Goal: Task Accomplishment & Management: Use online tool/utility

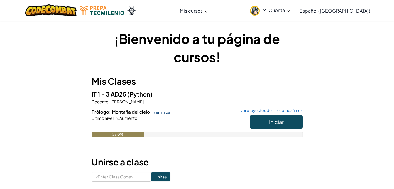
click at [159, 112] on link "ver mapa" at bounding box center [160, 112] width 19 height 5
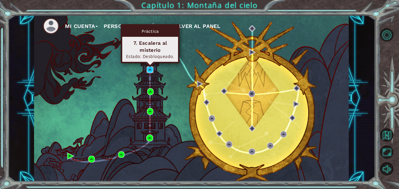
click at [148, 72] on img at bounding box center [150, 69] width 6 height 6
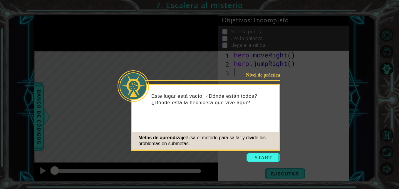
click at [227, 143] on div "Metas de aprendizaje: Usa el método para saltar y divide los problemas en subme…" at bounding box center [205, 141] width 147 height 18
click at [256, 153] on button "Start" at bounding box center [262, 156] width 33 height 9
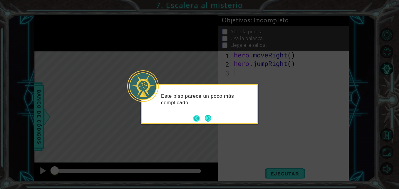
click at [203, 118] on button "Back" at bounding box center [198, 118] width 11 height 6
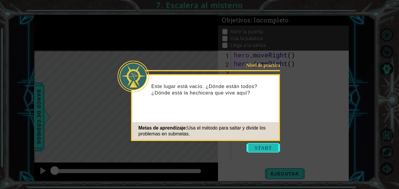
click at [255, 145] on button "Start" at bounding box center [262, 147] width 33 height 9
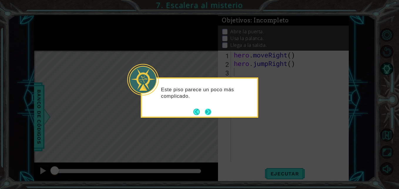
click at [209, 112] on button "Next" at bounding box center [208, 111] width 6 height 6
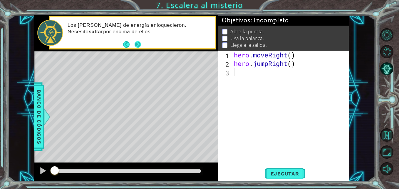
click at [135, 45] on button "Next" at bounding box center [137, 44] width 6 height 6
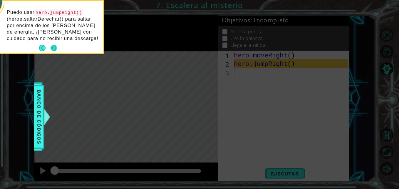
click at [52, 46] on button "Next" at bounding box center [54, 48] width 6 height 6
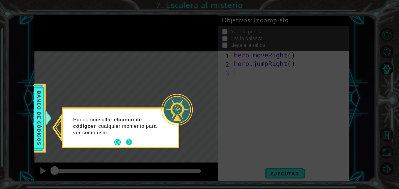
click at [128, 139] on button "Next" at bounding box center [129, 142] width 6 height 6
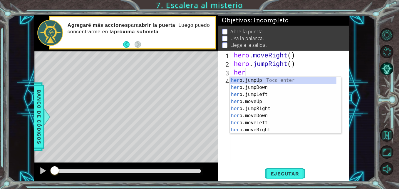
scroll to position [0, 0]
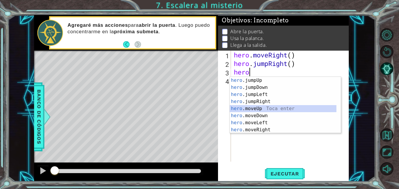
click at [258, 105] on div "hero .jumpUp Toca enter hero .jumpDown Toca enter hero .jumpLeft Toca enter her…" at bounding box center [283, 112] width 107 height 70
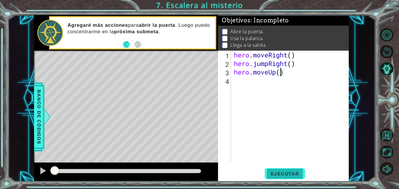
type textarea "hero.moveUp()"
click at [287, 171] on span "Ejecutar" at bounding box center [285, 173] width 40 height 6
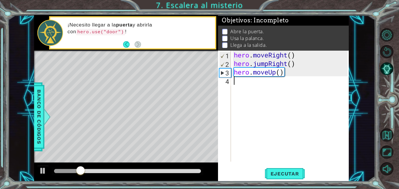
click at [251, 87] on div "hero . moveRight ( ) hero . jumpRight ( ) hero . moveUp ( )" at bounding box center [291, 115] width 117 height 128
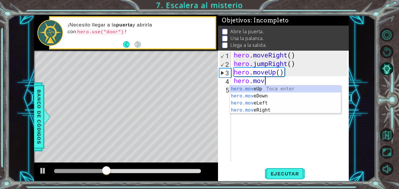
scroll to position [0, 1]
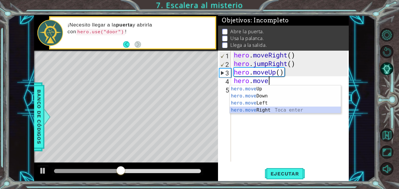
click at [262, 110] on div "hero.move Up Toca enter hero.move Down Toca enter hero.move Left Toca enter her…" at bounding box center [285, 106] width 111 height 42
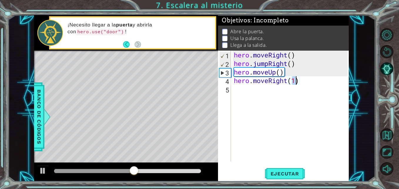
type textarea "hero.moveRight()"
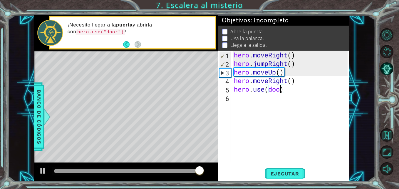
scroll to position [0, 2]
type textarea "hero.use(door)"
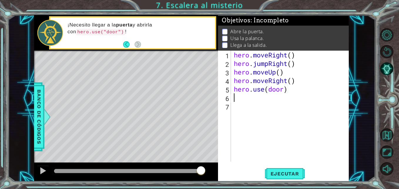
scroll to position [0, 0]
click at [41, 168] on div at bounding box center [43, 171] width 8 height 8
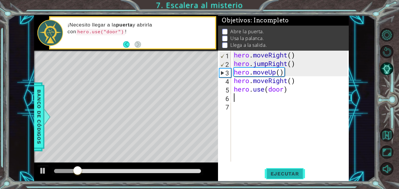
click at [280, 171] on span "Ejecutar" at bounding box center [285, 173] width 40 height 6
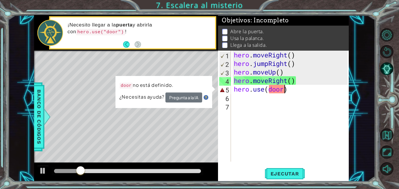
click at [283, 88] on div "hero . moveRight ( ) hero . jumpRight ( ) hero . moveUp ( ) hero . moveRight ( …" at bounding box center [291, 115] width 117 height 128
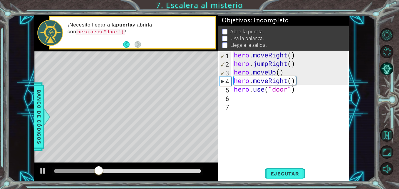
scroll to position [0, 2]
type textarea "hero.use("door")"
click at [289, 170] on button "Ejecutar" at bounding box center [285, 173] width 40 height 13
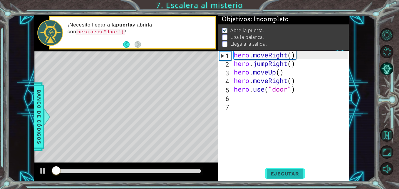
scroll to position [4, 0]
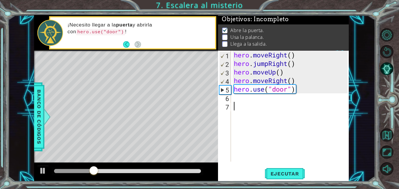
click at [247, 105] on div "hero . moveRight ( ) hero . jumpRight ( ) hero . moveUp ( ) hero . moveRight ( …" at bounding box center [291, 115] width 117 height 128
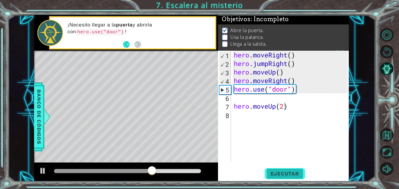
click at [280, 174] on span "Ejecutar" at bounding box center [285, 173] width 40 height 6
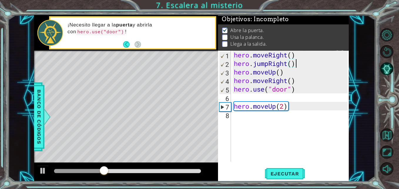
click at [296, 62] on div "hero . moveRight ( ) hero . jumpRight ( ) hero . moveUp ( ) hero . moveRight ( …" at bounding box center [291, 115] width 117 height 128
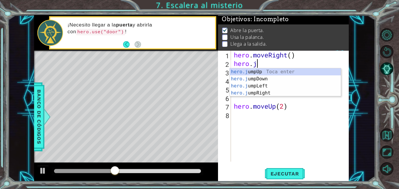
type textarea "hero."
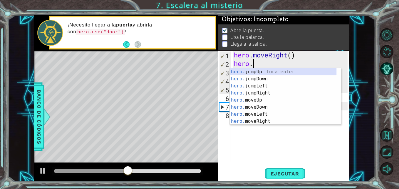
click at [256, 70] on div "hero. jumpUp Toca enter hero. jumpDown Toca enter hero. jumpLeft Toca enter her…" at bounding box center [283, 103] width 107 height 70
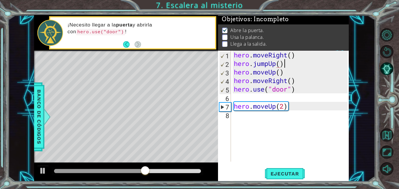
scroll to position [0, 2]
type textarea "hero.jumpUp()"
click at [232, 105] on div "hero.jumpUp() 1 2 3 4 5 6 7 8 hero . moveRight ( ) hero . jumpUp ( ) hero . mov…" at bounding box center [282, 106] width 129 height 111
click at [240, 96] on div "hero . moveRight ( ) hero . jumpUp ( ) hero . moveUp ( ) hero . moveRight ( ) h…" at bounding box center [291, 115] width 117 height 128
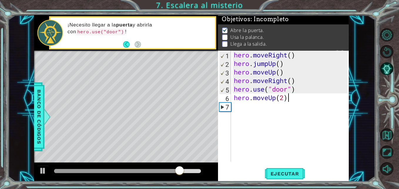
click at [293, 100] on div "hero . moveRight ( ) hero . jumpUp ( ) hero . moveUp ( ) hero . moveRight ( ) h…" at bounding box center [291, 115] width 117 height 128
type textarea "hero.moveUp(2)"
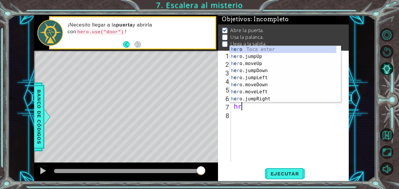
scroll to position [0, 0]
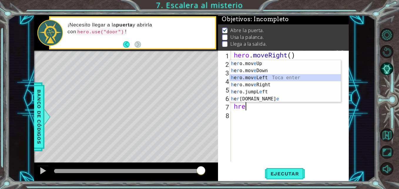
click at [264, 77] on div "h e r o.mov e Up Toca enter h e r o.mov e Down Toca enter h e r o.mov e Left To…" at bounding box center [285, 88] width 111 height 56
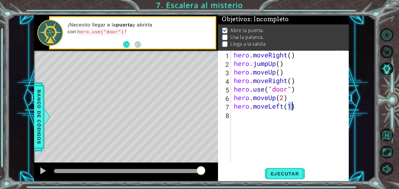
type textarea "hero.moveLeft()"
type textarea "hero.use("lever")"
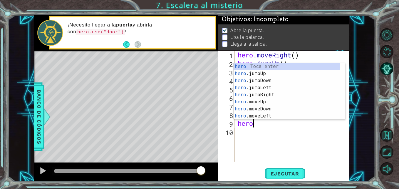
scroll to position [0, 1]
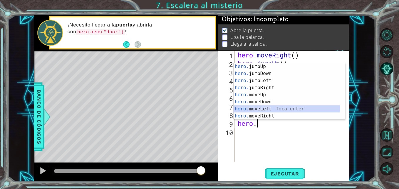
click at [265, 106] on div "hero. jumpUp Toca enter hero. jumpDown Toca enter hero. jumpLeft Toca enter her…" at bounding box center [286, 98] width 107 height 70
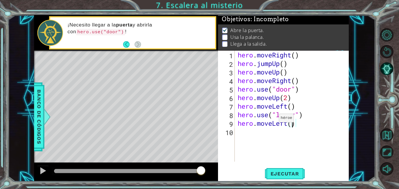
type textarea "hero.moveLeft(2)"
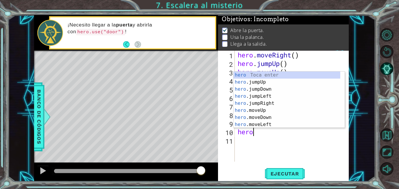
type textarea "hero."
click at [251, 74] on div "hero. jumpUp Toca enter hero. jumpDown Toca enter hero. jumpLeft Toca enter her…" at bounding box center [286, 106] width 107 height 70
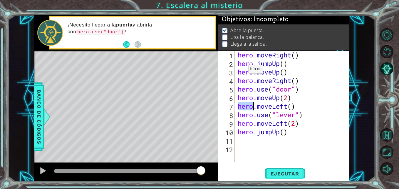
scroll to position [0, 0]
click at [251, 74] on div "hero . moveRight ( ) hero . jumpUp ( ) hero . moveUp ( ) hero . moveRight ( ) h…" at bounding box center [293, 115] width 114 height 128
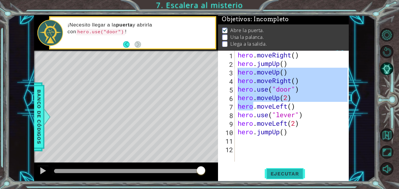
click at [276, 172] on span "Ejecutar" at bounding box center [285, 173] width 40 height 6
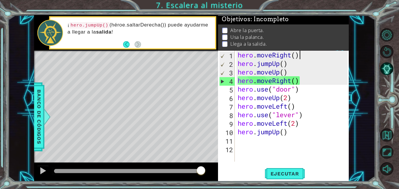
click at [301, 55] on div "hero . moveRight ( ) hero . jumpUp ( ) hero . moveUp ( ) hero . moveRight ( ) h…" at bounding box center [293, 115] width 114 height 128
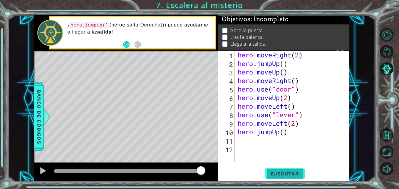
click at [274, 173] on span "Ejecutar" at bounding box center [285, 173] width 40 height 6
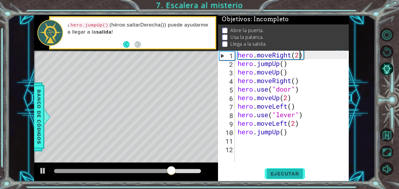
type textarea "hero.moveRight()"
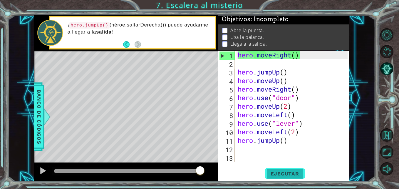
scroll to position [0, 0]
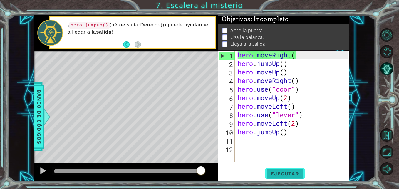
click at [292, 178] on button "Ejecutar" at bounding box center [285, 173] width 40 height 13
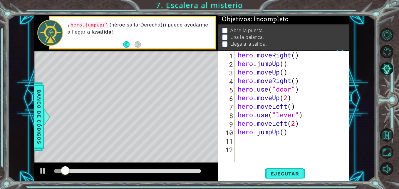
scroll to position [0, 3]
type textarea "hero.moveRight()"
click at [273, 178] on button "Ejecutar" at bounding box center [285, 173] width 40 height 13
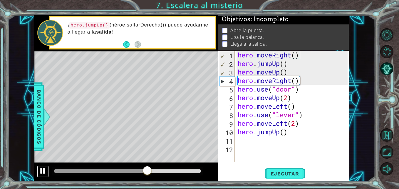
click at [42, 169] on div at bounding box center [43, 171] width 8 height 8
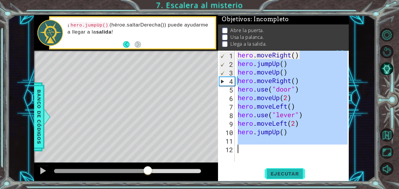
drag, startPoint x: 301, startPoint y: 52, endPoint x: 278, endPoint y: 169, distance: 118.4
click at [278, 169] on div "hero.moveRight() 1 2 3 4 5 6 7 8 9 10 11 12 hero . moveRight ( ) hero . jumpUp …" at bounding box center [283, 116] width 131 height 131
click at [278, 169] on button "Ejecutar" at bounding box center [285, 173] width 40 height 13
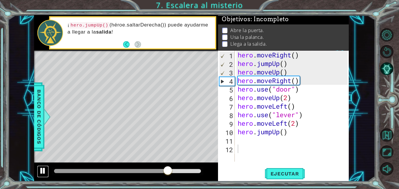
click at [42, 171] on div at bounding box center [43, 171] width 8 height 8
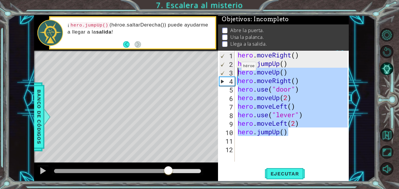
drag, startPoint x: 290, startPoint y: 133, endPoint x: 236, endPoint y: 68, distance: 84.7
click at [236, 68] on div "hero . moveRight ( ) hero . jumpUp ( ) hero . moveUp ( ) hero . moveRight ( ) h…" at bounding box center [291, 106] width 111 height 111
type textarea "hero.moveUp() hero.moveRight()"
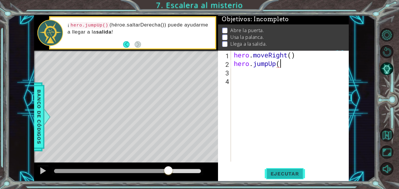
scroll to position [0, 2]
click at [290, 169] on button "Ejecutar" at bounding box center [285, 173] width 40 height 13
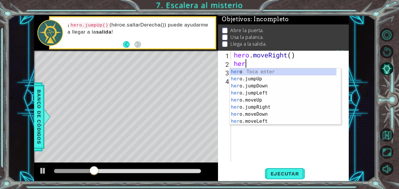
scroll to position [0, 0]
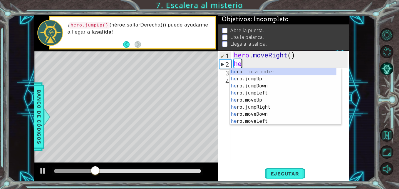
type textarea "h"
type textarea "hero"
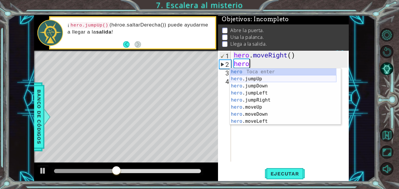
click at [259, 77] on div "hero Toca enter hero .jumpUp Toca enter hero .jumpDown Toca enter hero .jumpLef…" at bounding box center [283, 103] width 107 height 70
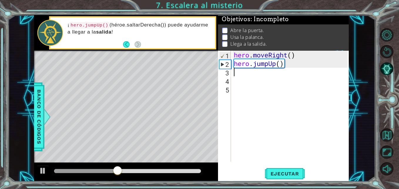
scroll to position [0, 0]
click at [281, 172] on span "Ejecutar" at bounding box center [285, 173] width 40 height 6
click at [292, 55] on div "hero . moveRight ( ) hero . jumpUp ( )" at bounding box center [292, 115] width 118 height 128
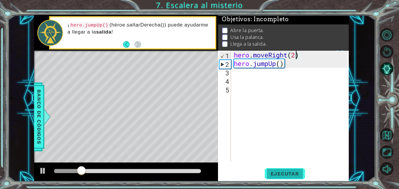
click at [276, 171] on span "Ejecutar" at bounding box center [285, 173] width 40 height 6
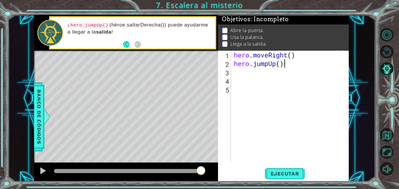
click at [290, 62] on div "hero . moveRight ( ) hero . jumpUp ( )" at bounding box center [292, 115] width 118 height 128
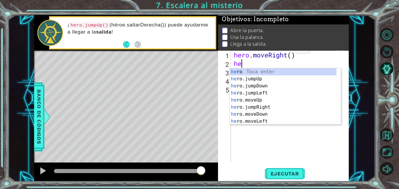
scroll to position [0, 0]
type textarea "h"
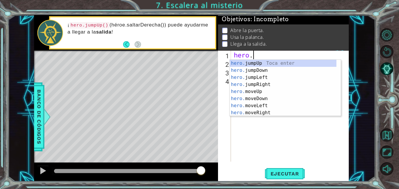
type textarea "h"
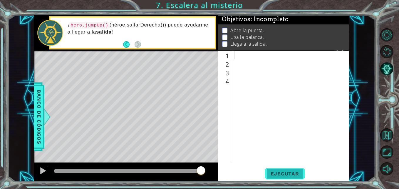
click at [281, 172] on span "Ejecutar" at bounding box center [285, 173] width 40 height 6
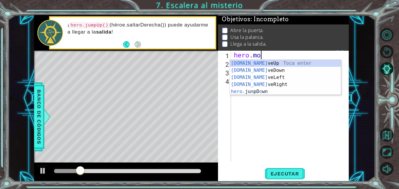
scroll to position [0, 1]
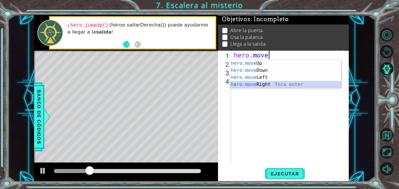
click at [259, 83] on div "hero.move Up Toca enter hero.move Down Toca enter hero.move Left Toca enter her…" at bounding box center [285, 81] width 111 height 42
type textarea "hero.moveRight(1)"
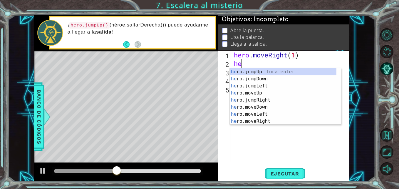
scroll to position [0, 0]
type textarea "hero"
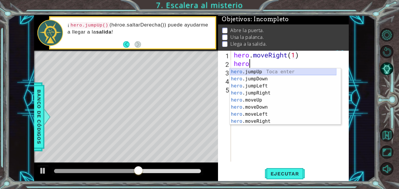
scroll to position [0, 0]
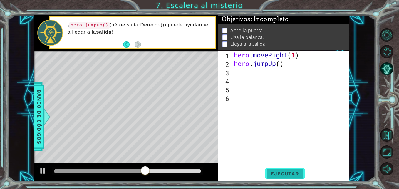
click at [273, 172] on span "Ejecutar" at bounding box center [285, 173] width 40 height 6
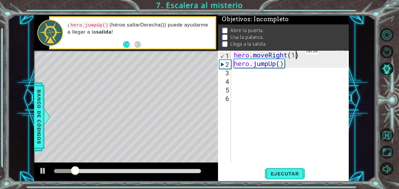
click at [295, 53] on div "hero . moveRight ( 1 ) hero . jumpUp ( )" at bounding box center [292, 115] width 118 height 128
type textarea "hero.moveRight(2)"
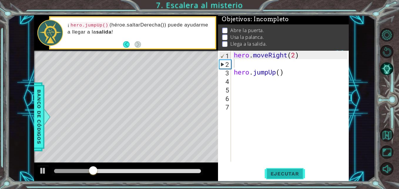
click at [273, 172] on span "Ejecutar" at bounding box center [285, 173] width 40 height 6
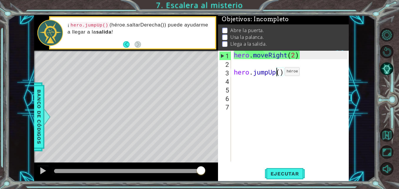
click at [276, 73] on div "hero . moveRight ( 2 ) hero . jumpUp ( )" at bounding box center [292, 115] width 118 height 128
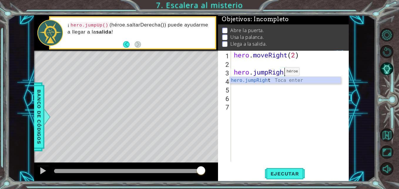
scroll to position [0, 3]
click at [280, 170] on button "Ejecutar" at bounding box center [285, 173] width 40 height 13
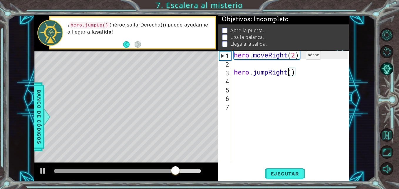
click at [297, 57] on div "hero . moveRight ( 2 ) hero . jumpRight ( )" at bounding box center [292, 115] width 118 height 128
type textarea "hero.moveRight()"
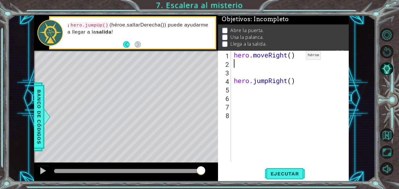
scroll to position [0, 0]
type textarea "hero.moveRight()"
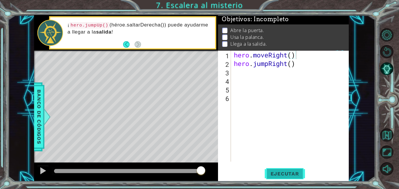
click at [280, 175] on span "Ejecutar" at bounding box center [285, 173] width 40 height 6
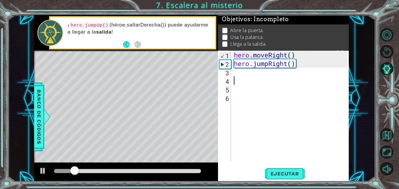
click at [271, 79] on div "hero . moveRight ( ) hero . jumpRight ( )" at bounding box center [292, 115] width 118 height 128
paste textarea "hero.jumpUp()"
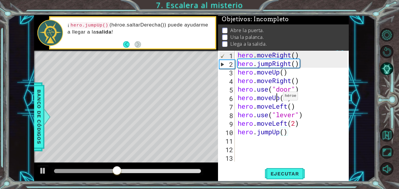
click at [278, 97] on div "hero . moveRight ( ) hero . jumpRight ( ) hero . moveUp ( ) hero . moveRight ( …" at bounding box center [293, 115] width 114 height 128
click at [280, 131] on div "hero . moveRight ( ) hero . jumpRight ( ) hero . moveUp ( ) hero . moveRight ( …" at bounding box center [293, 115] width 114 height 128
type textarea "hero.jumpUp()"
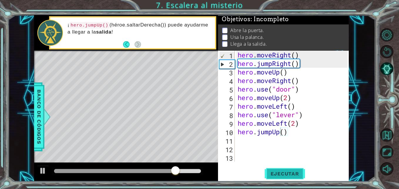
click at [274, 173] on span "Ejecutar" at bounding box center [285, 173] width 40 height 6
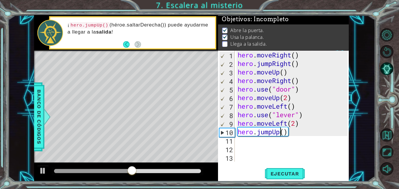
click at [297, 134] on div "hero . moveRight ( ) hero . jumpRight ( ) hero . moveUp ( ) hero . moveRight ( …" at bounding box center [293, 115] width 114 height 128
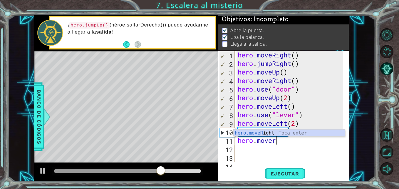
scroll to position [0, 1]
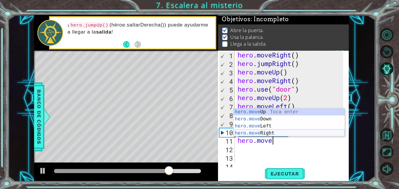
click at [275, 131] on div "hero.move Up Toca enter hero.move Down Toca enter hero.move Left Toca enter her…" at bounding box center [288, 129] width 111 height 42
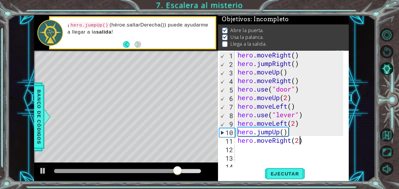
scroll to position [0, 3]
type textarea "hero.moveRight(2)"
click at [278, 173] on span "Ejecutar" at bounding box center [285, 173] width 40 height 6
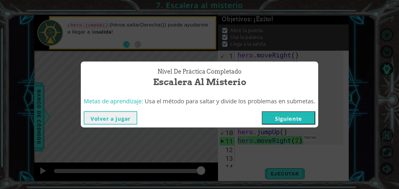
click at [182, 106] on div "Metas de aprendizaje: Usa el método para saltar y divide los problemas en subme…" at bounding box center [199, 101] width 237 height 14
click at [274, 115] on button "Siguiente" at bounding box center [288, 117] width 53 height 13
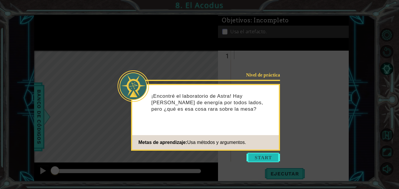
click at [268, 159] on button "Start" at bounding box center [262, 156] width 33 height 9
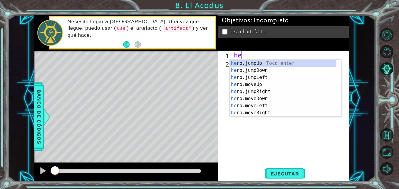
scroll to position [0, 0]
type textarea "hero"
click at [253, 63] on div "hero .jumpUp Toca enter hero .jumpDown Toca enter hero .jumpLeft Toca enter her…" at bounding box center [283, 95] width 107 height 70
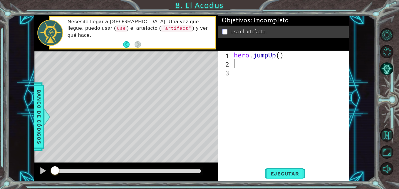
scroll to position [0, 0]
type textarea "hero.jumpUp(2)"
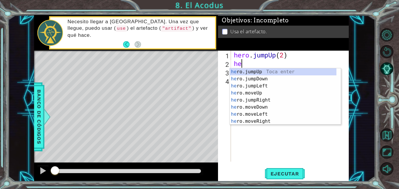
scroll to position [0, 0]
type textarea "hero"
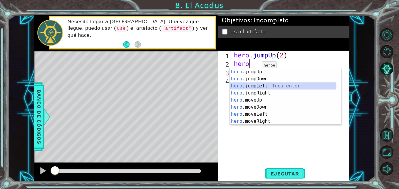
click at [254, 87] on div "hero .jumpUp Toca enter hero .jumpDown Toca enter hero .jumpLeft Toca enter her…" at bounding box center [283, 103] width 107 height 70
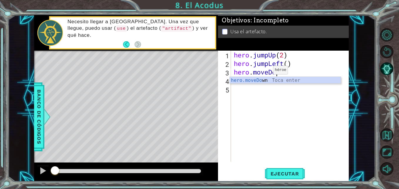
scroll to position [0, 2]
click at [255, 80] on div "hero.moveDo wn [GEOGRAPHIC_DATA] enter" at bounding box center [285, 87] width 111 height 21
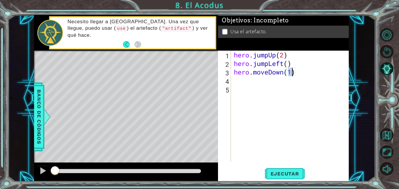
type textarea "hero.moveDown(2)"
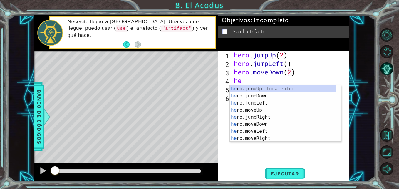
scroll to position [0, 0]
type textarea "hero"
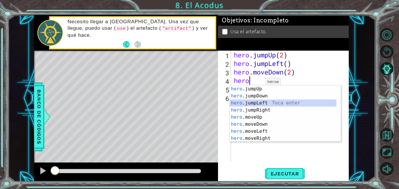
click at [255, 104] on div "hero .jumpUp Toca enter hero .jumpDown Toca enter hero .jumpLeft Toca enter her…" at bounding box center [283, 120] width 107 height 70
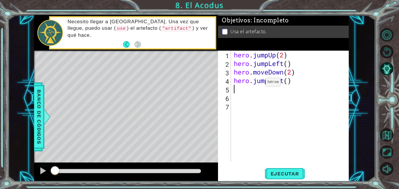
scroll to position [0, 0]
click at [289, 83] on div "hero . jumpUp ( 2 ) hero . jumpLeft ( ) hero . moveDown ( 2 ) hero . jumpLeft (…" at bounding box center [291, 115] width 117 height 128
type textarea "hero.jumpLeft()"
click at [299, 80] on div "hero . jumpUp ( 2 ) hero . jumpLeft ( ) hero . moveDown ( 2 ) hero . jumpLeft (…" at bounding box center [291, 115] width 117 height 128
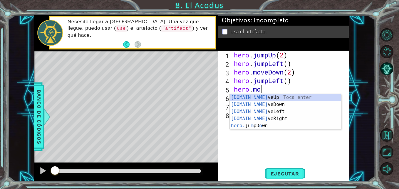
scroll to position [0, 1]
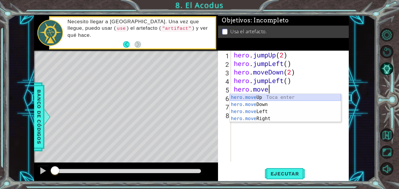
click at [278, 97] on div "hero.move Up Toca enter hero.move Down Toca enter hero.move Left Toca enter her…" at bounding box center [285, 115] width 111 height 42
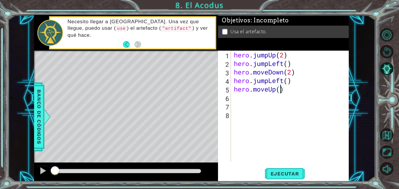
type textarea "hero.moveUp(2)"
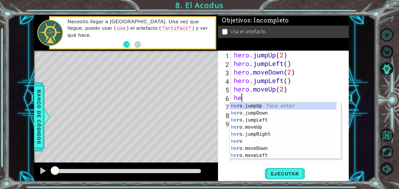
scroll to position [0, 0]
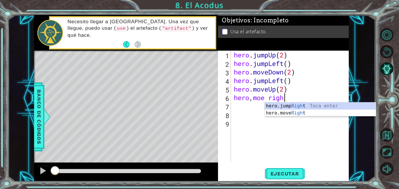
type textarea "hero,moe right"
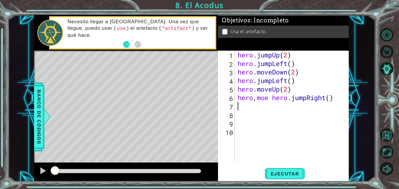
scroll to position [0, 0]
drag, startPoint x: 290, startPoint y: 98, endPoint x: 340, endPoint y: 100, distance: 49.6
click at [340, 100] on div "hero . jumpUp ( 2 ) hero . jumpLeft ( ) hero . moveDown ( 2 ) hero . jumpLeft (…" at bounding box center [293, 115] width 114 height 128
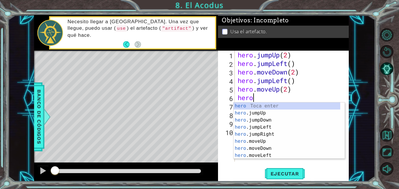
type textarea "hero."
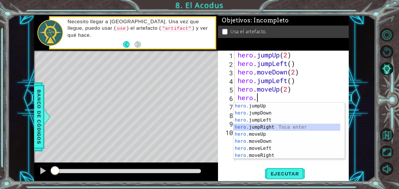
click at [288, 125] on div "hero. jumpUp Toca enter hero. jumpDown Toca enter hero. jumpLeft Toca enter her…" at bounding box center [286, 137] width 107 height 70
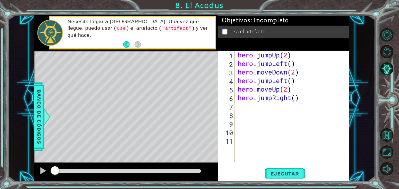
scroll to position [0, 0]
click at [272, 98] on div "hero . jumpUp ( 2 ) hero . jumpLeft ( ) hero . moveDown ( 2 ) hero . jumpLeft (…" at bounding box center [293, 115] width 114 height 128
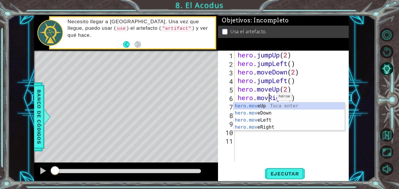
type textarea "hero.moveRight()"
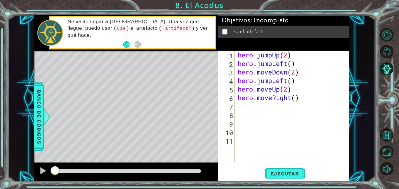
click at [305, 96] on div "hero . jumpUp ( 2 ) hero . jumpLeft ( ) hero . moveDown ( 2 ) hero . jumpLeft (…" at bounding box center [293, 115] width 114 height 128
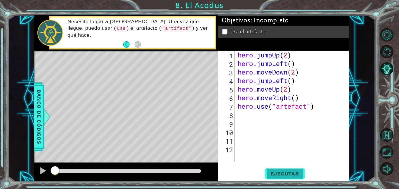
click at [274, 174] on span "Ejecutar" at bounding box center [285, 173] width 40 height 6
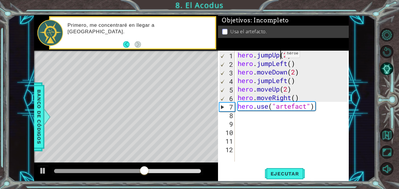
click at [280, 55] on div "hero . jumpUp ( 2 ) hero . jumpLeft ( ) hero . moveDown ( 2 ) hero . jumpLeft (…" at bounding box center [293, 115] width 114 height 128
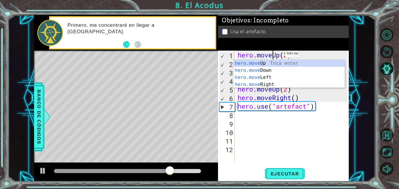
scroll to position [0, 2]
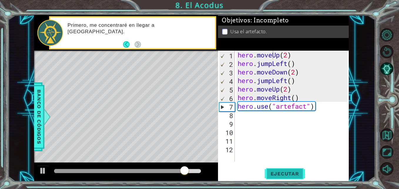
click at [278, 172] on span "Ejecutar" at bounding box center [285, 173] width 40 height 6
click at [297, 63] on div "hero . moveUp ( 2 ) hero . jumpLeft ( ) hero . moveDown ( 2 ) hero . jumpLeft (…" at bounding box center [293, 115] width 114 height 128
click at [295, 53] on div "hero . moveUp ( 2 ) hero . jumpLeft ( ) hero . moveDown ( 2 ) hero . jumpLeft (…" at bounding box center [293, 115] width 114 height 128
type textarea "hero.moveUp(2)"
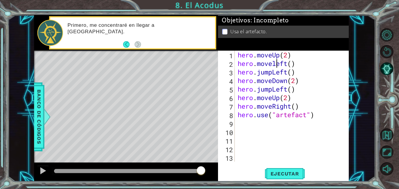
scroll to position [0, 2]
click at [278, 170] on span "Ejecutar" at bounding box center [285, 173] width 40 height 6
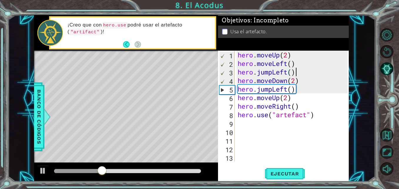
click at [297, 73] on div "hero . moveUp ( 2 ) hero . moveLeft ( ) hero . jumpLeft ( ) hero . moveDown ( 2…" at bounding box center [293, 115] width 114 height 128
drag, startPoint x: 297, startPoint y: 73, endPoint x: 303, endPoint y: 70, distance: 7.0
click at [303, 70] on div "hero . moveUp ( 2 ) hero . moveLeft ( ) hero . jumpLeft ( ) hero . moveDown ( 2…" at bounding box center [293, 115] width 114 height 128
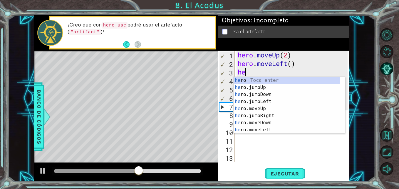
scroll to position [0, 0]
type textarea "h"
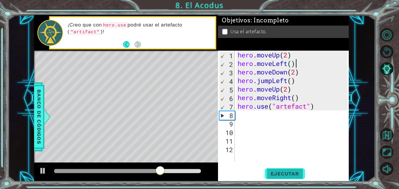
click at [278, 173] on span "Ejecutar" at bounding box center [285, 173] width 40 height 6
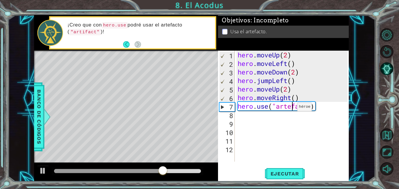
click at [292, 108] on div "hero . moveUp ( 2 ) hero . moveLeft ( ) hero . moveDown ( 2 ) hero . jumpLeft (…" at bounding box center [293, 115] width 114 height 128
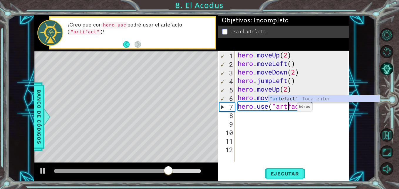
scroll to position [0, 3]
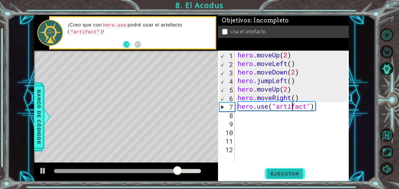
type textarea "hero.use("artifact")"
click at [275, 173] on span "Ejecutar" at bounding box center [285, 173] width 40 height 6
